Goal: Use online tool/utility: Utilize a website feature to perform a specific function

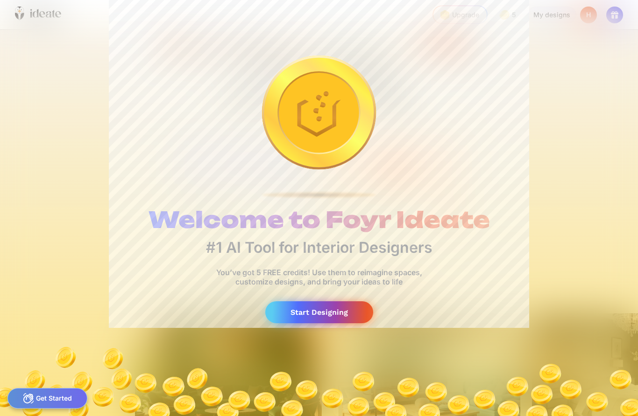
click at [335, 318] on div "Start Designing" at bounding box center [319, 313] width 108 height 22
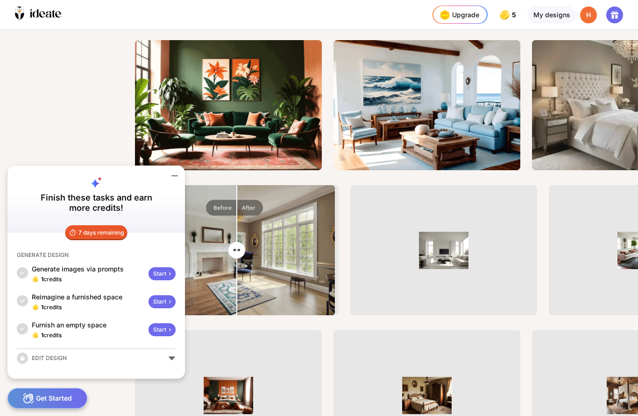
scroll to position [274, 0]
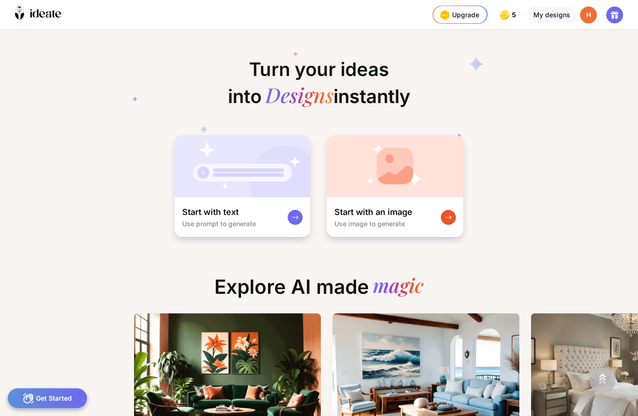
scroll to position [0, 0]
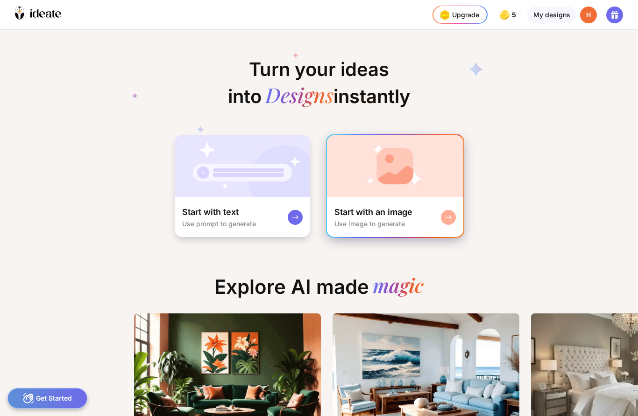
click at [429, 214] on div "Start with an image Use image to generate" at bounding box center [395, 218] width 136 height 40
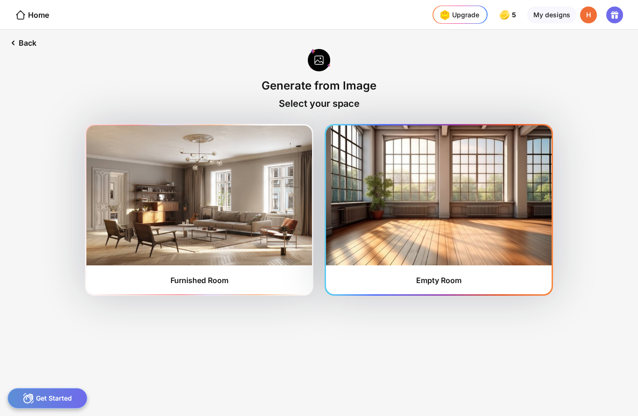
click at [446, 236] on img at bounding box center [439, 196] width 226 height 140
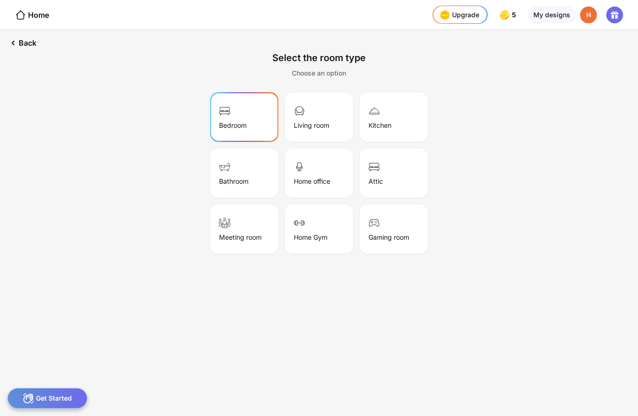
click at [244, 120] on div "Bedroom" at bounding box center [244, 117] width 65 height 47
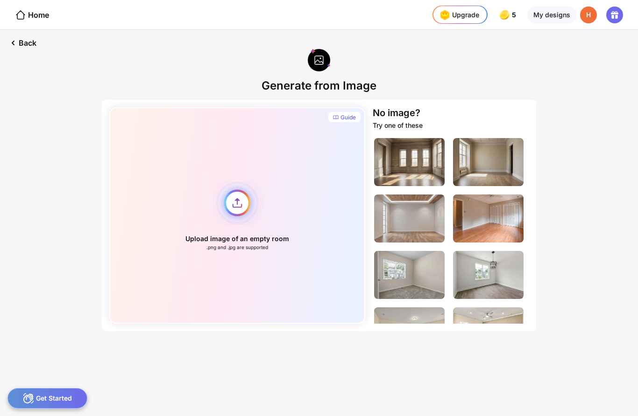
click at [243, 223] on div "Upload image of an empty room .png and .jpg are supported" at bounding box center [237, 215] width 256 height 217
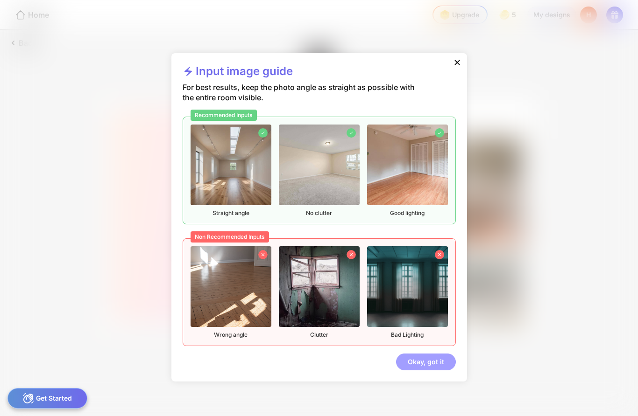
click at [426, 366] on div "Okay, got it" at bounding box center [426, 362] width 60 height 17
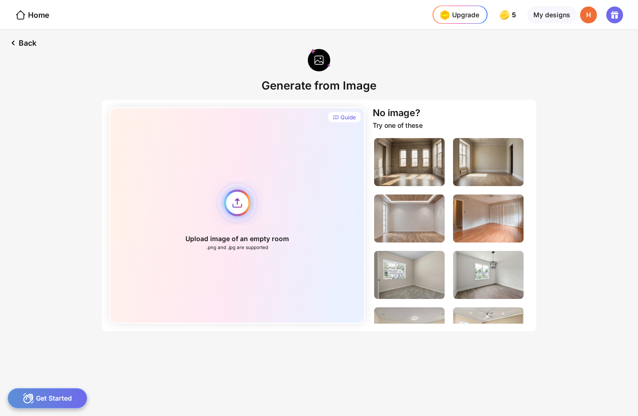
click at [229, 205] on div "Upload image of an empty room .png and .jpg are supported" at bounding box center [237, 215] width 256 height 217
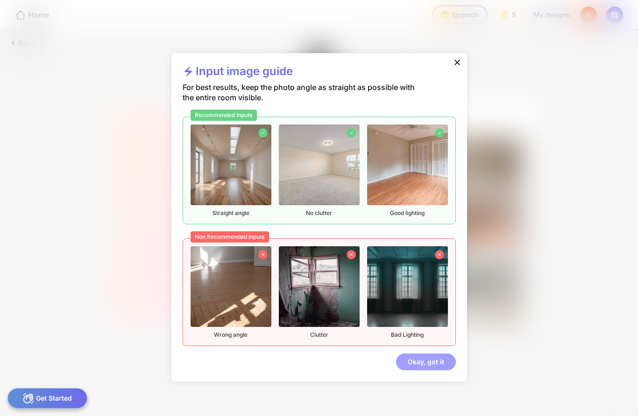
click at [428, 364] on div "Okay, got it" at bounding box center [426, 362] width 60 height 17
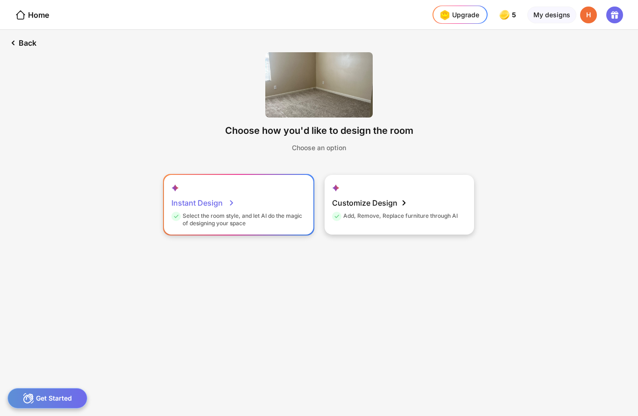
click at [275, 216] on div "Select the room style, and let AI do the magic of designing your space" at bounding box center [237, 219] width 132 height 15
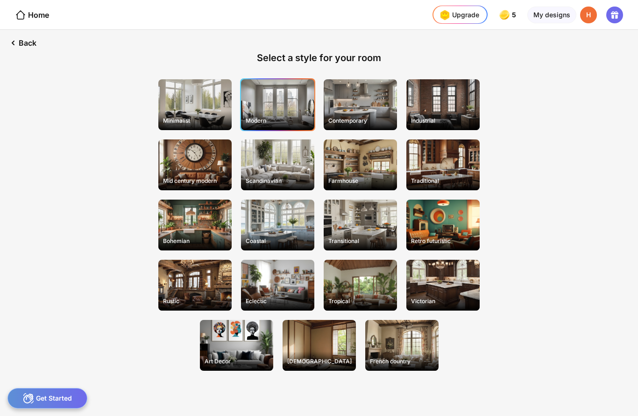
click at [289, 111] on div "Modern" at bounding box center [277, 104] width 73 height 51
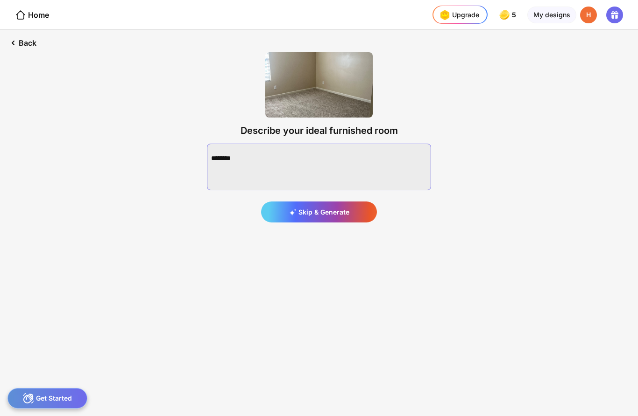
click at [353, 161] on textarea at bounding box center [319, 167] width 224 height 47
type textarea "**********"
click at [335, 229] on div "Describe your ideal furnished room Generate" at bounding box center [319, 137] width 254 height 200
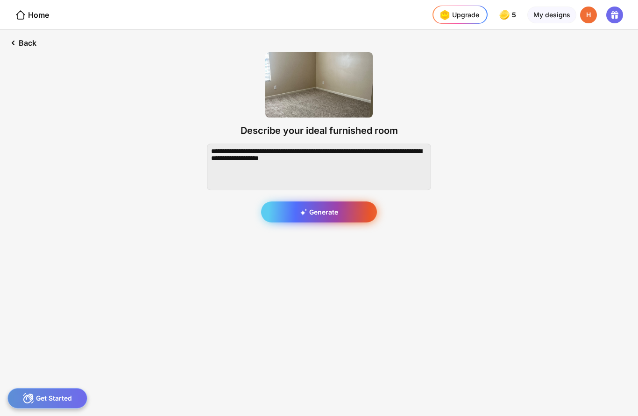
click at [338, 214] on div "Generate" at bounding box center [319, 212] width 116 height 21
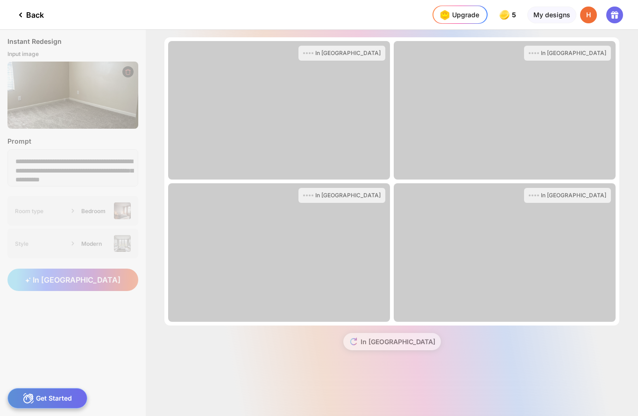
click at [361, 319] on div "In [GEOGRAPHIC_DATA]" at bounding box center [279, 253] width 222 height 139
click at [339, 245] on div "In [GEOGRAPHIC_DATA]" at bounding box center [279, 253] width 222 height 139
click at [337, 241] on div "In [GEOGRAPHIC_DATA]" at bounding box center [279, 253] width 222 height 139
click at [396, 345] on div "In [GEOGRAPHIC_DATA]" at bounding box center [391, 346] width 455 height 40
click at [396, 344] on div "In [GEOGRAPHIC_DATA]" at bounding box center [391, 346] width 455 height 40
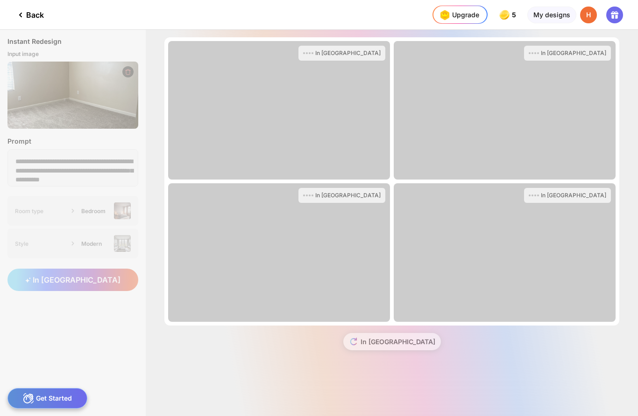
click at [71, 395] on div "Get Started" at bounding box center [47, 398] width 80 height 21
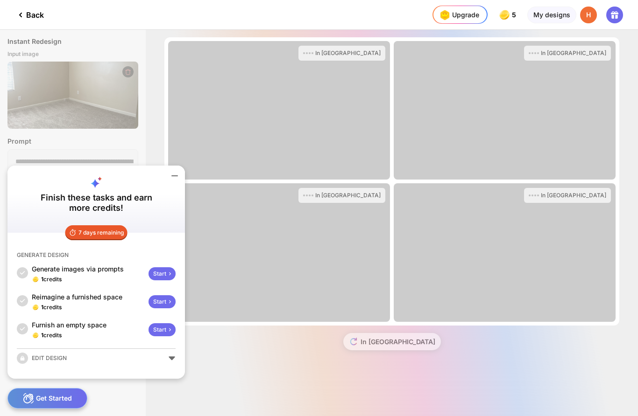
click at [67, 396] on div "Get Started" at bounding box center [47, 398] width 80 height 21
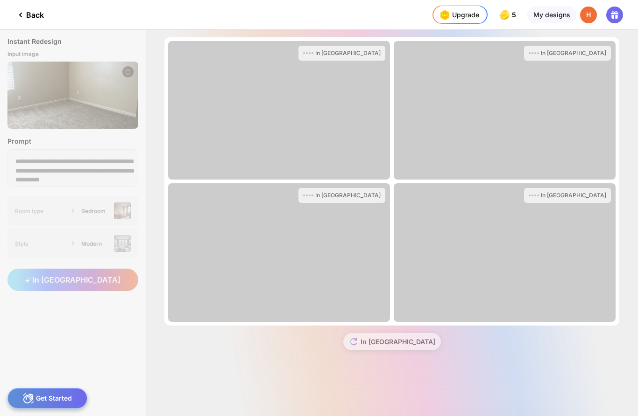
click at [30, 19] on div "Back" at bounding box center [29, 14] width 29 height 11
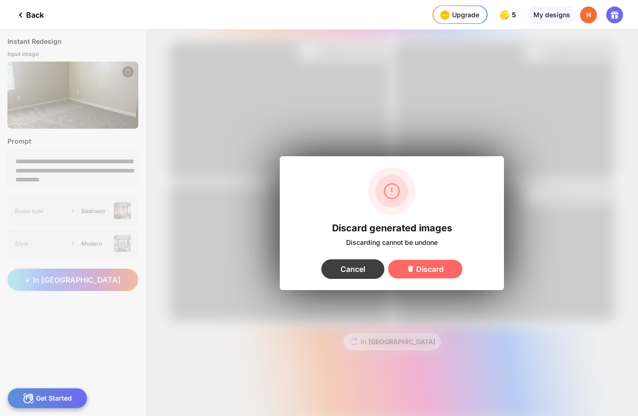
click at [358, 278] on div "Cancel" at bounding box center [352, 270] width 63 height 20
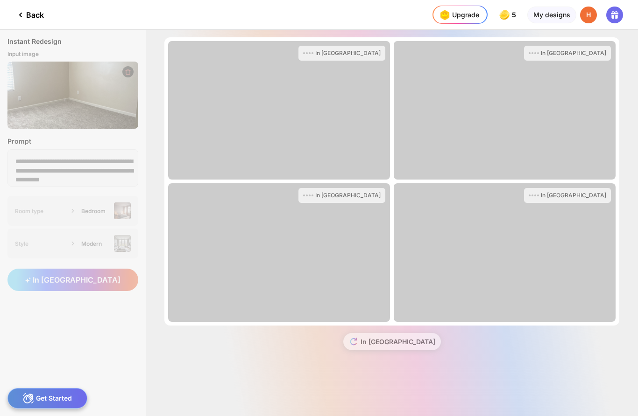
click at [14, 22] on div "Back" at bounding box center [22, 14] width 44 height 29
click at [21, 18] on icon at bounding box center [20, 14] width 11 height 11
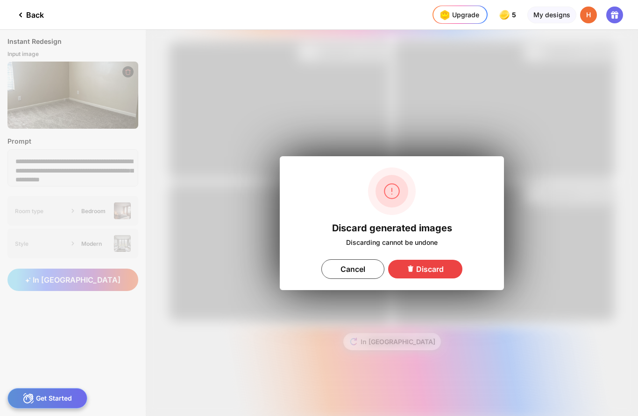
click at [439, 267] on div "Discard" at bounding box center [425, 269] width 74 height 19
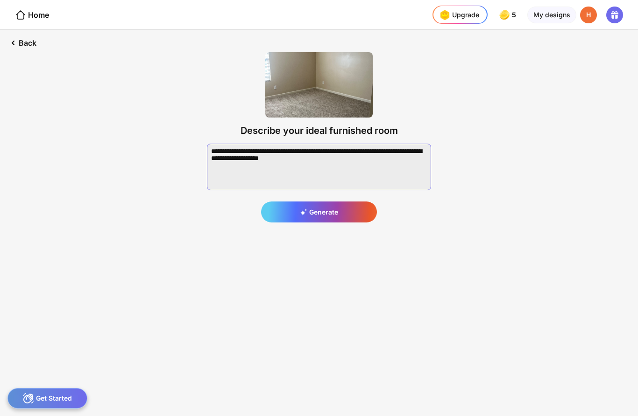
click at [392, 178] on textarea at bounding box center [319, 167] width 224 height 47
click at [358, 218] on div "Generate" at bounding box center [319, 212] width 116 height 21
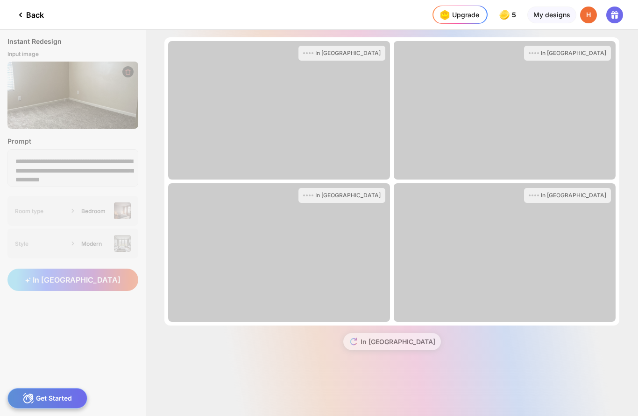
click at [36, 11] on div "Back" at bounding box center [29, 14] width 29 height 11
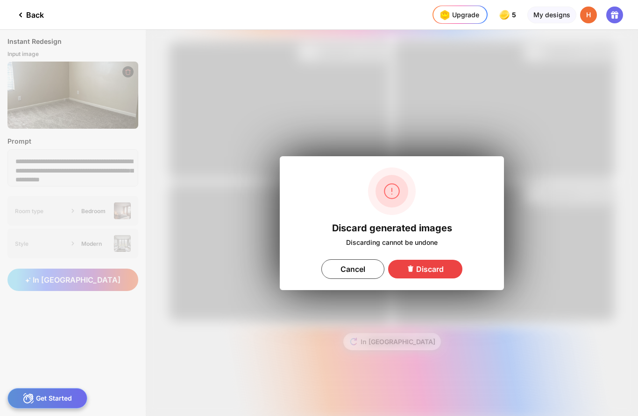
click at [436, 267] on div "Discard" at bounding box center [425, 269] width 74 height 19
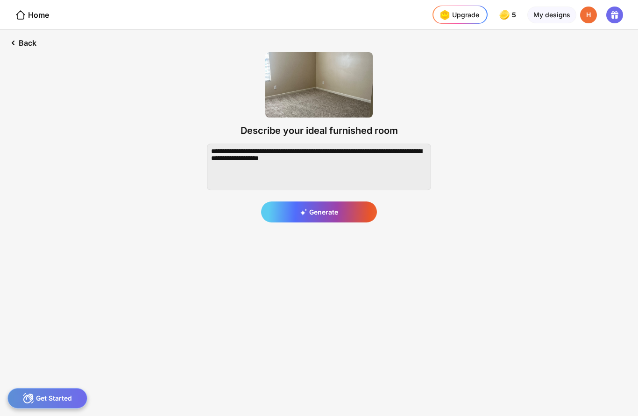
click at [381, 169] on textarea at bounding box center [319, 167] width 224 height 47
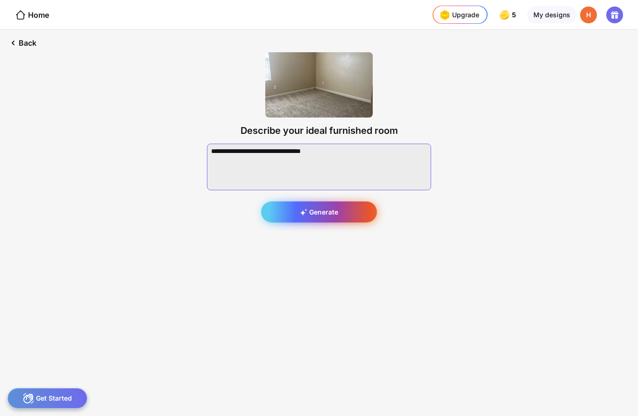
type textarea "**********"
click at [361, 217] on div "Generate" at bounding box center [319, 212] width 116 height 21
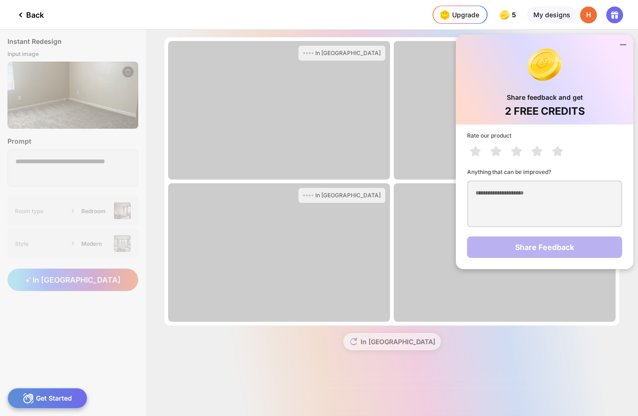
click at [622, 47] on icon at bounding box center [622, 44] width 11 height 11
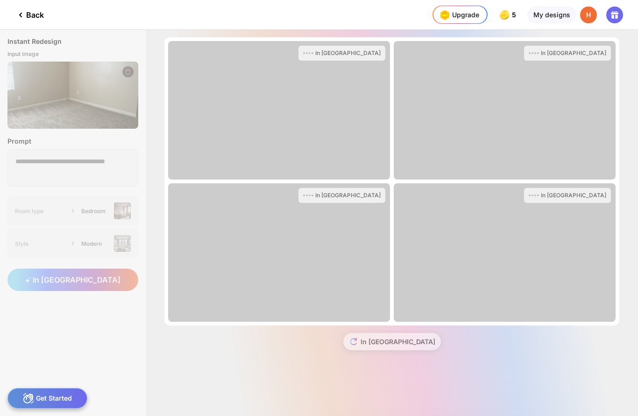
click at [19, 15] on icon at bounding box center [20, 14] width 11 height 11
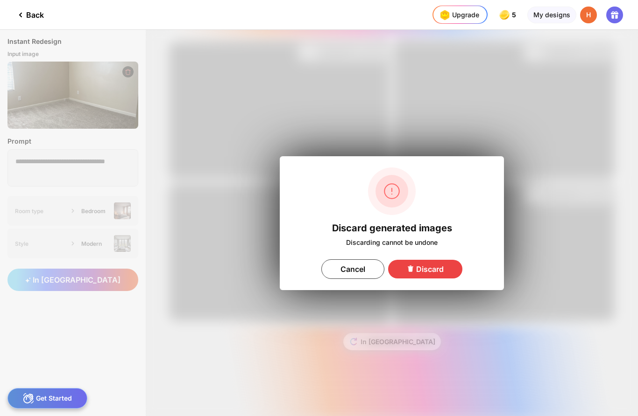
click at [418, 272] on div "Discard" at bounding box center [425, 269] width 74 height 19
